Goal: Task Accomplishment & Management: Manage account settings

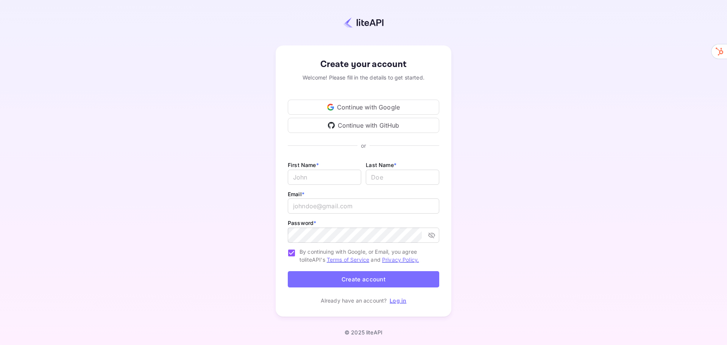
click at [383, 106] on div "Continue with Google" at bounding box center [363, 107] width 151 height 15
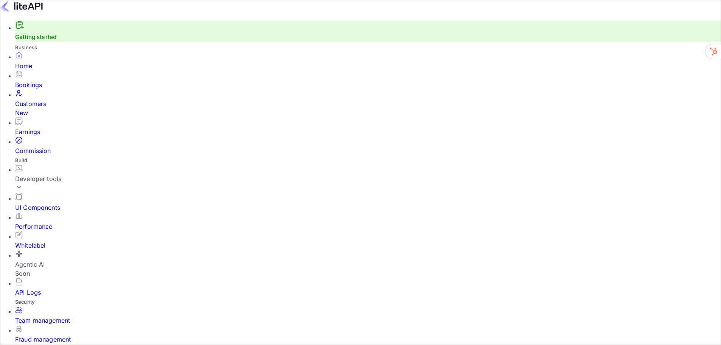
scroll to position [6, 6]
click at [50, 174] on div "Developer tools" at bounding box center [368, 178] width 706 height 9
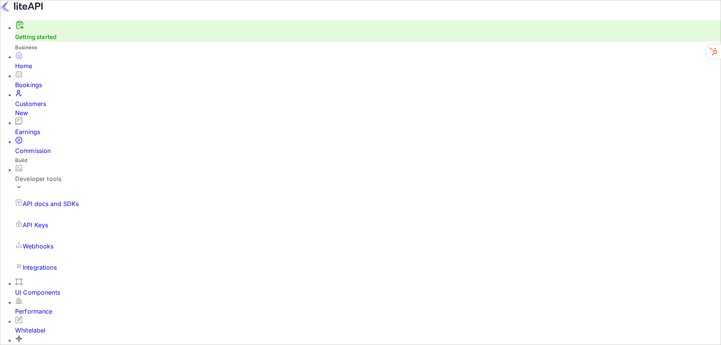
click at [50, 174] on div "Developer tools" at bounding box center [368, 178] width 706 height 9
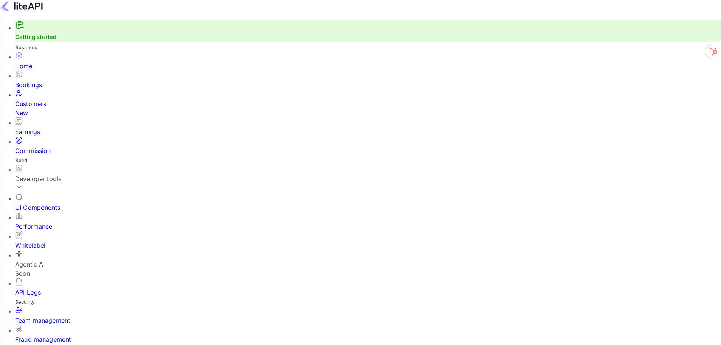
scroll to position [20, 0]
click at [32, 70] on div "Home" at bounding box center [368, 65] width 706 height 9
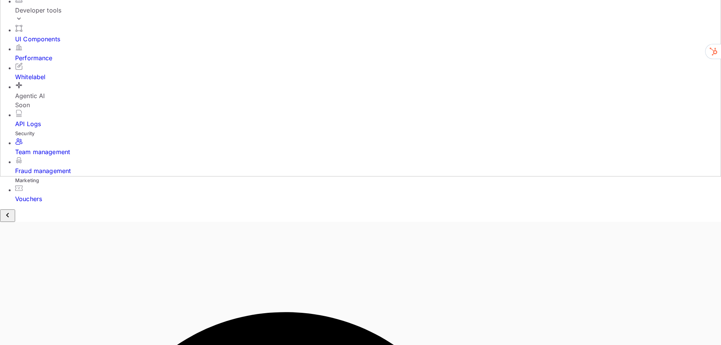
scroll to position [233, 0]
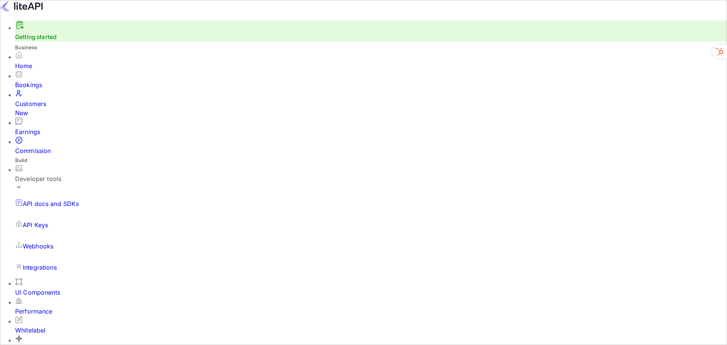
click at [51, 316] on div "Whitelabel" at bounding box center [370, 325] width 711 height 19
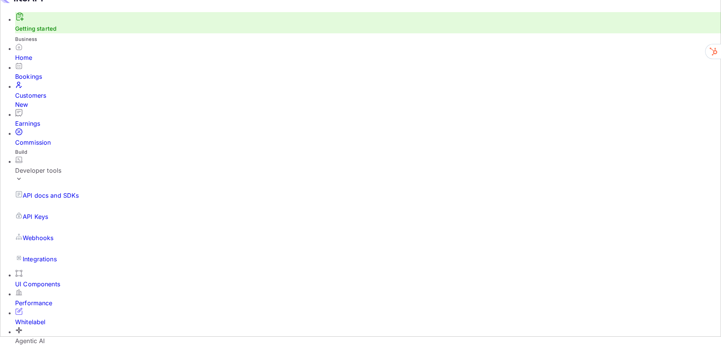
drag, startPoint x: 171, startPoint y: 47, endPoint x: 497, endPoint y: 50, distance: 325.8
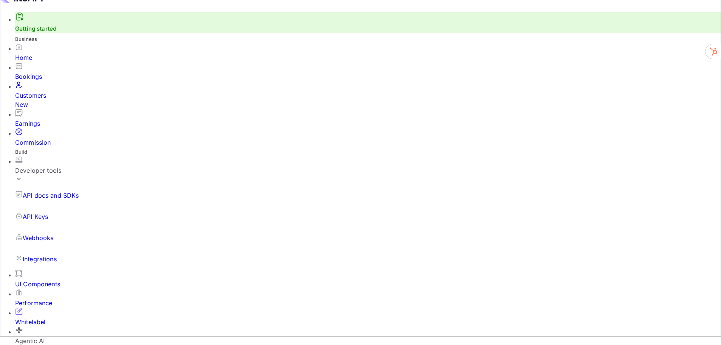
drag, startPoint x: 336, startPoint y: 68, endPoint x: 216, endPoint y: 72, distance: 119.3
drag, startPoint x: 229, startPoint y: 70, endPoint x: 330, endPoint y: 67, distance: 101.1
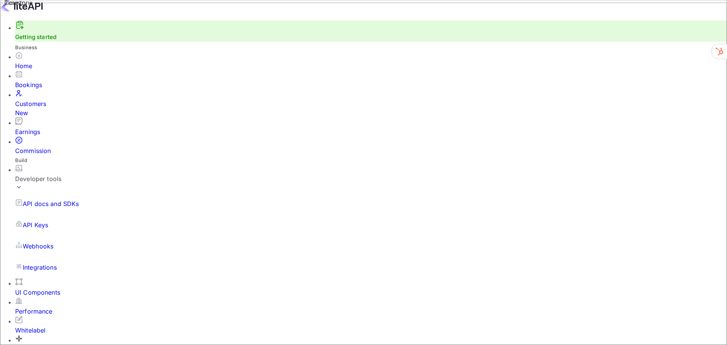
click at [36, 146] on div "Commission" at bounding box center [370, 150] width 711 height 9
drag, startPoint x: 134, startPoint y: 240, endPoint x: 106, endPoint y: 242, distance: 28.9
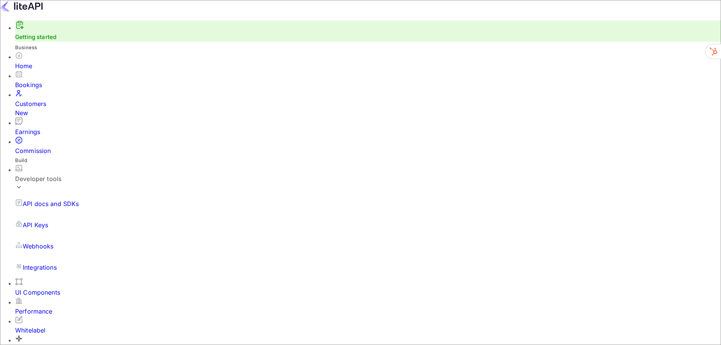
type input "15"
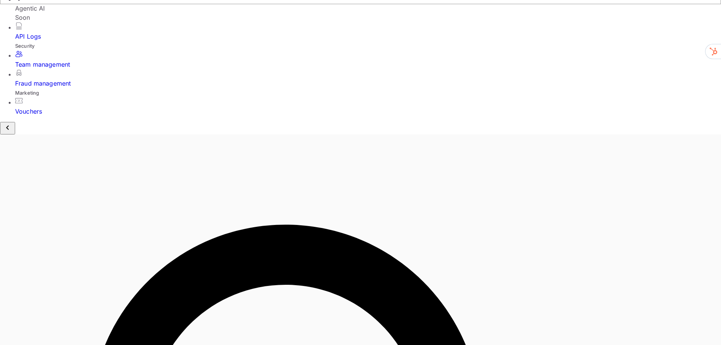
scroll to position [415, 0]
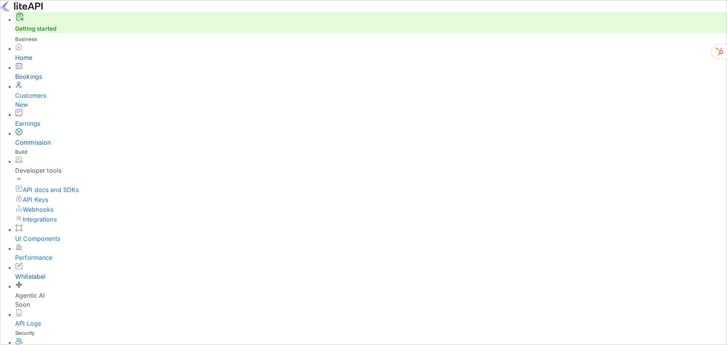
click at [46, 272] on div "Whitelabel" at bounding box center [370, 276] width 711 height 9
